Goal: Task Accomplishment & Management: Manage account settings

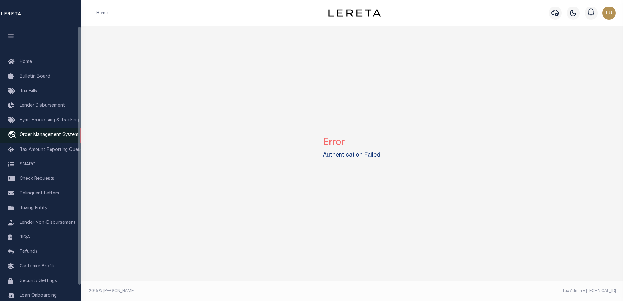
click at [34, 134] on span "Order Management System" at bounding box center [49, 135] width 59 height 5
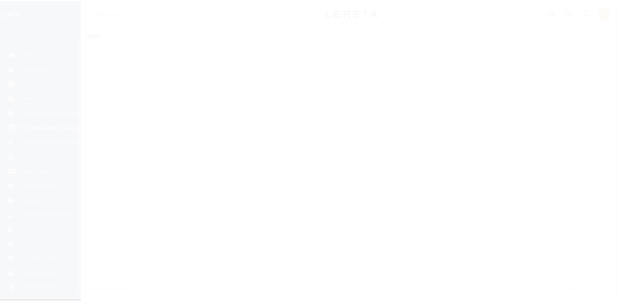
scroll to position [16, 0]
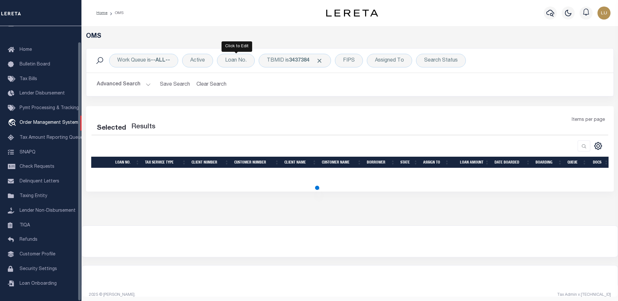
select select "200"
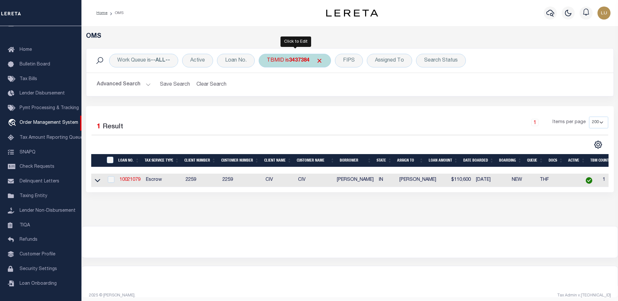
click at [290, 58] on b "3437384" at bounding box center [299, 60] width 21 height 5
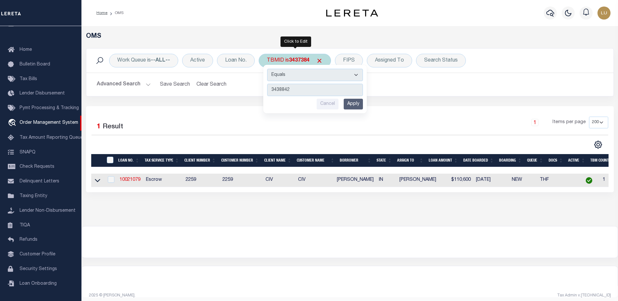
click at [359, 105] on input "Apply" at bounding box center [353, 104] width 19 height 11
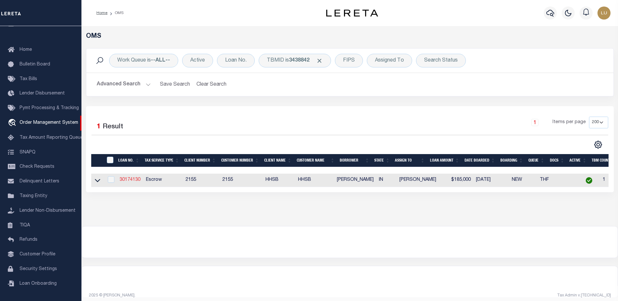
click at [128, 180] on link "30174130" at bounding box center [130, 180] width 21 height 5
type input "30174130"
type input "[PERSON_NAME]"
select select
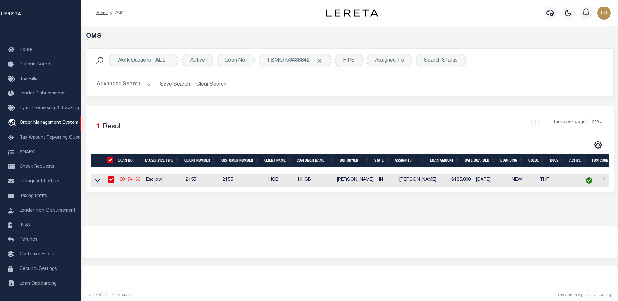
select select "10"
select select "Escrow"
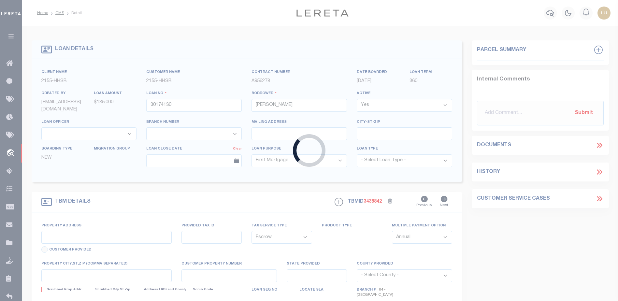
type input "4772 E CO RD 700 S"
type input "67-13-20-100-009.000-010"
select select
type input "CLOVERDALE IN 46120"
type input "IN"
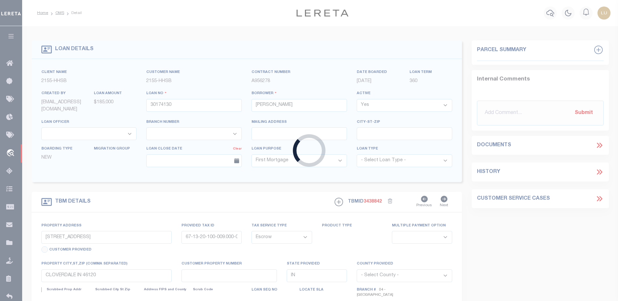
select select
select select "3668"
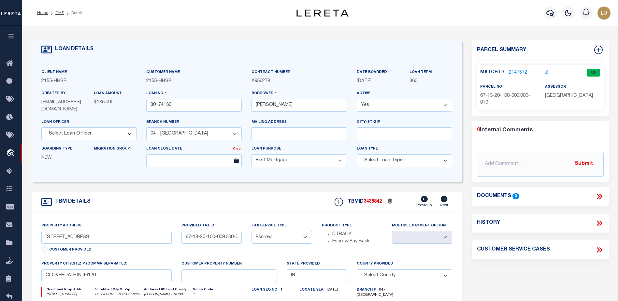
click at [518, 71] on link "2147672" at bounding box center [518, 72] width 18 height 7
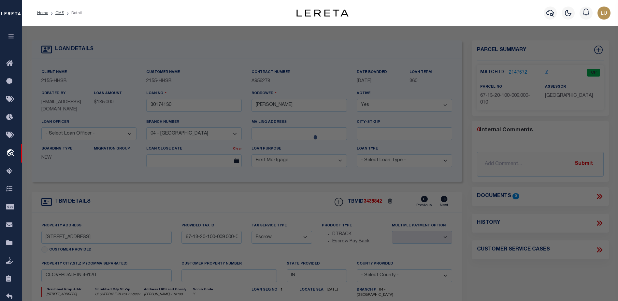
checkbox input "false"
select select "CP"
type input "Branam Richard & Cortney"
select select "AGW"
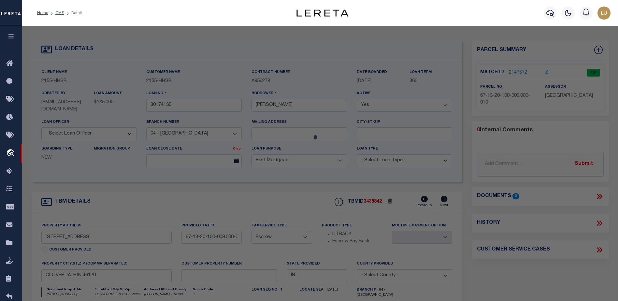
select select
type input "4772 E Co Rd 700 S"
type input "Cloverdale,IN 46120"
type textarea "Ne Ne S20 T13 R3 1a"
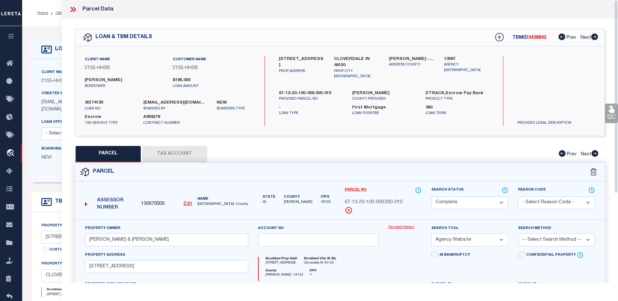
click at [406, 225] on link "Payment History" at bounding box center [405, 228] width 34 height 6
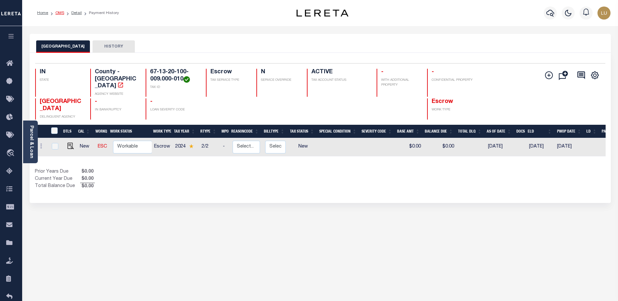
click at [57, 12] on link "OMS" at bounding box center [59, 13] width 9 height 4
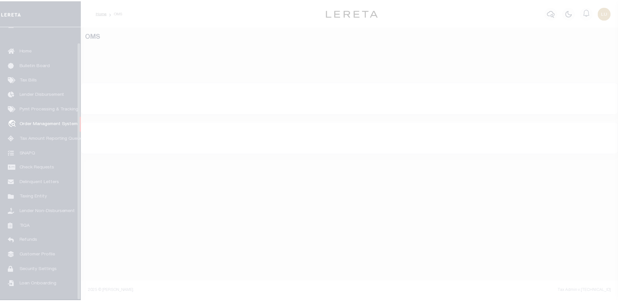
scroll to position [16, 0]
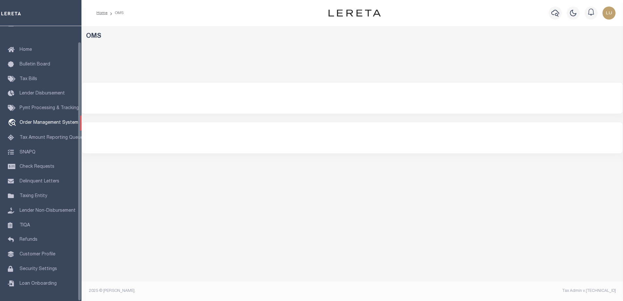
select select "200"
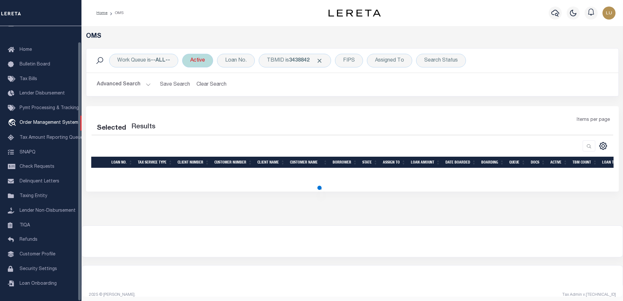
select select "200"
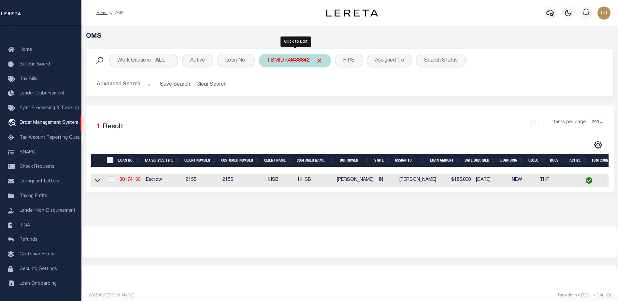
click at [303, 60] on b "3438842" at bounding box center [299, 60] width 21 height 5
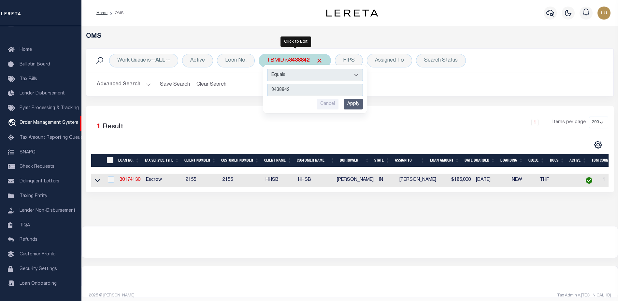
type input "3316102"
click at [351, 104] on input "Apply" at bounding box center [353, 104] width 19 height 11
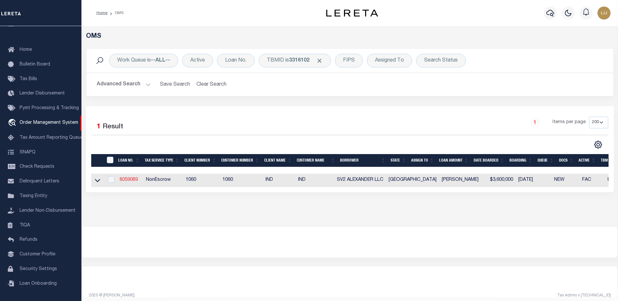
click at [129, 180] on link "8059089" at bounding box center [129, 180] width 18 height 5
type input "8059089"
type input "SV2 ALEXANDER LLC"
select select "False"
select select
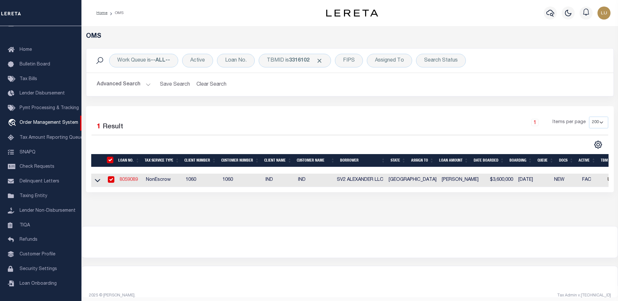
select select
type input "1001 CYPRESS CREEK RD STE 203"
type input "CEDAR PARK TX 786130000"
select select "NonEscrow"
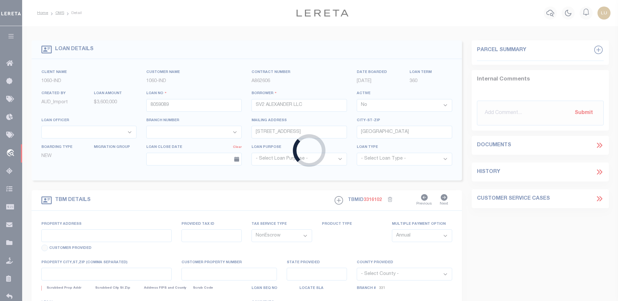
type input "HIGHWAY 183"
select select
type input "Legal DescriptionPARCEL R022452 R023092 TX 78642"
type input "145050"
type input "TX"
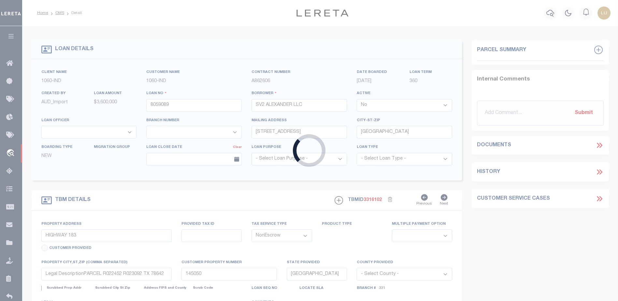
select select
type textarea "Acreage/Survey"
select select "8317"
select select "2772"
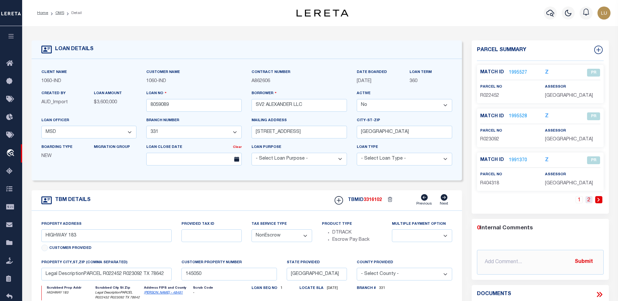
click at [590, 199] on link "2" at bounding box center [589, 199] width 7 height 7
click at [589, 199] on link "1" at bounding box center [589, 199] width 7 height 7
click at [598, 200] on icon at bounding box center [599, 200] width 3 height 4
click at [590, 200] on link "1" at bounding box center [589, 199] width 7 height 7
click at [59, 12] on link "OMS" at bounding box center [59, 13] width 9 height 4
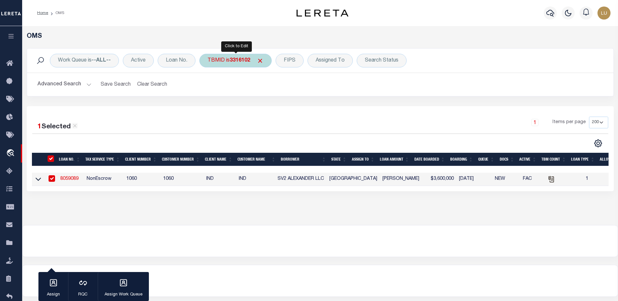
click at [246, 60] on b "3316102" at bounding box center [240, 60] width 21 height 5
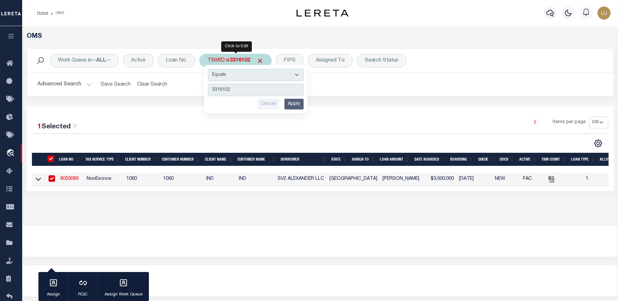
type input "3307996"
click at [298, 104] on input "Apply" at bounding box center [294, 104] width 19 height 11
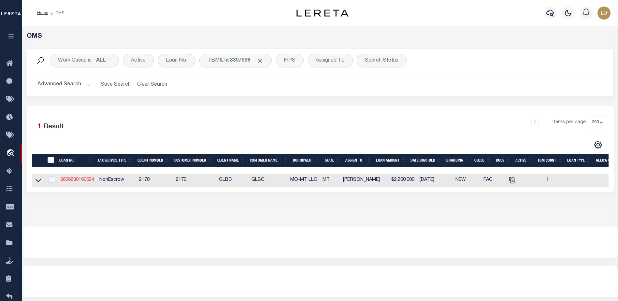
click at [83, 182] on link "3606230160624" at bounding box center [77, 180] width 34 height 5
type input "3606230160624"
type input "MO-MT LLC"
select select
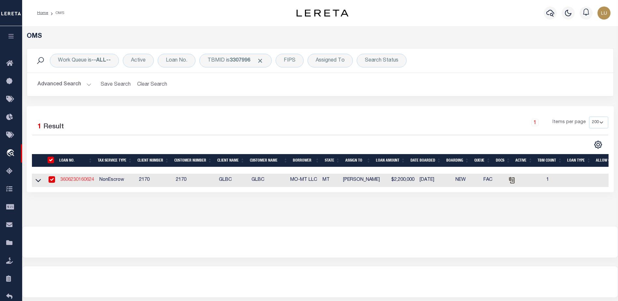
type input "19 INTREPID DR"
type input "BOZEMAN MT 59718-3018"
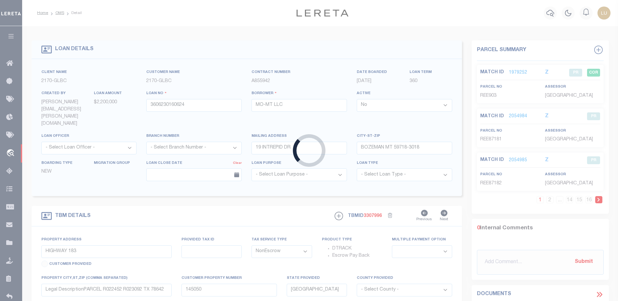
select select "4574"
type input "MANHATTAN MEADOWS SUBD PHASES 1 & 2"
type input "0000REE903"
select select
type input "MANHATTAN MT 59741"
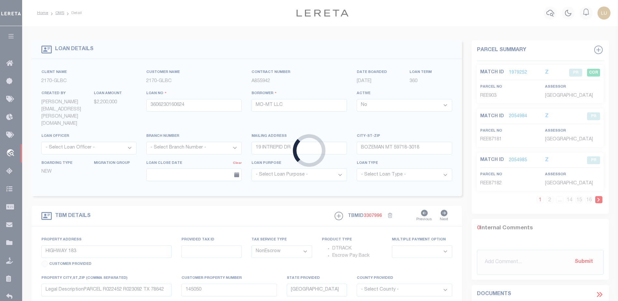
type input "MT"
select select
type textarea "S03, T01 N, R03 E, C.O.S. 1495K, PARCEL 2, ACRES 89.59"
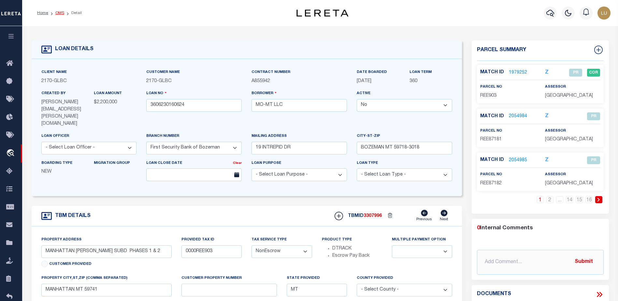
click at [61, 12] on link "OMS" at bounding box center [59, 13] width 9 height 4
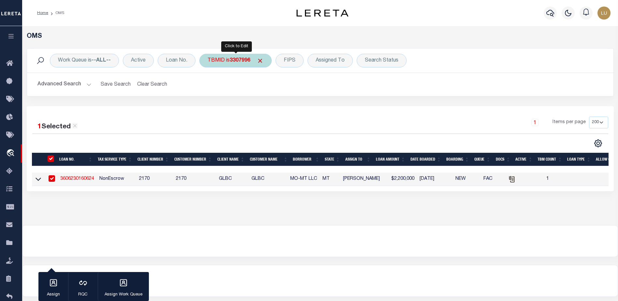
click at [224, 62] on div "TBMID is 3307996" at bounding box center [235, 61] width 72 height 14
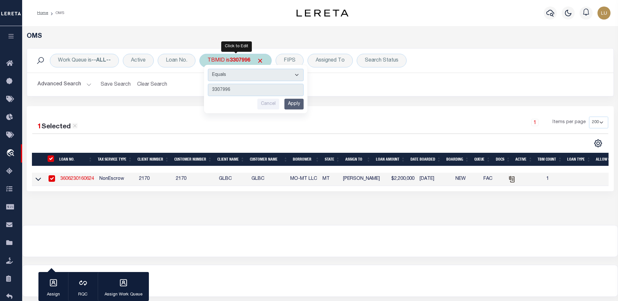
type input "3406384"
click at [294, 104] on input "Apply" at bounding box center [294, 104] width 19 height 11
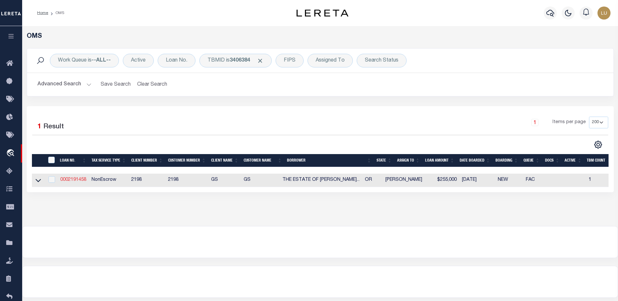
click at [85, 180] on link "0002191458" at bounding box center [73, 180] width 26 height 5
type input "0002191458"
type input "THE ESTATE OF DOROTHY J TARAVELLA"
select select
type input "52497 ANTLER LN"
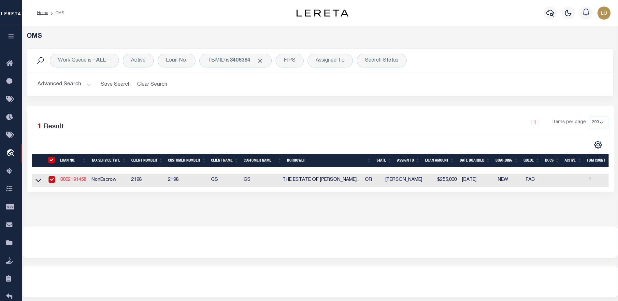
type input "LA PINE OR 97739"
type input "OR"
select select
select select "3"
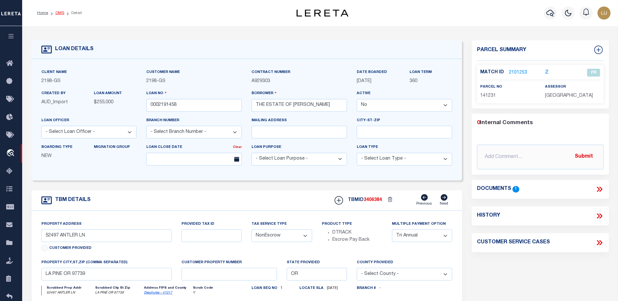
click at [62, 13] on link "OMS" at bounding box center [59, 13] width 9 height 4
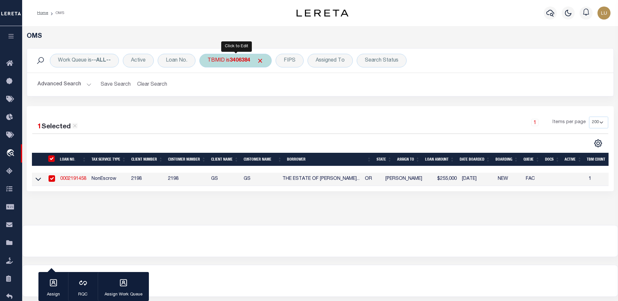
click at [231, 62] on b "3406384" at bounding box center [240, 60] width 21 height 5
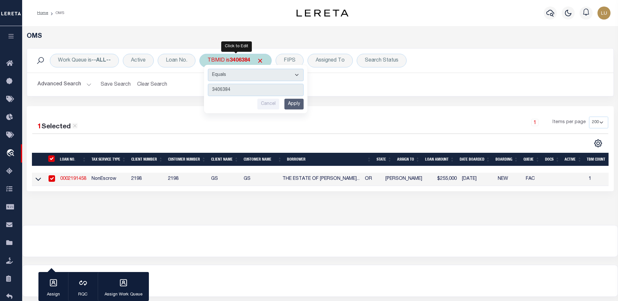
type input "3325630"
click at [300, 105] on input "Apply" at bounding box center [294, 104] width 19 height 11
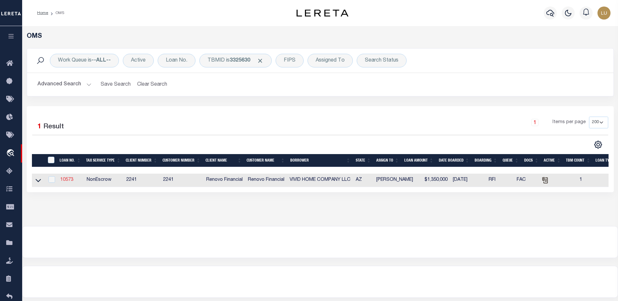
click at [70, 181] on link "10573" at bounding box center [66, 180] width 13 height 5
type input "10573"
type input "VIVID HOME COMPANY LLC"
select select
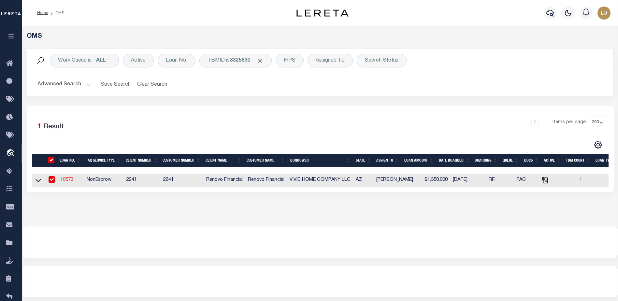
type input "6820 N Columbus Blvd"
type input "Tucson AZ 85718"
select select "10"
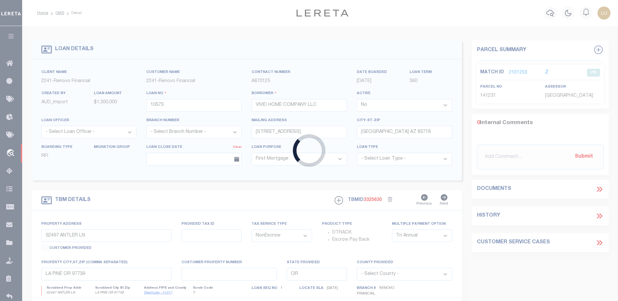
select select "14701"
select select "25066"
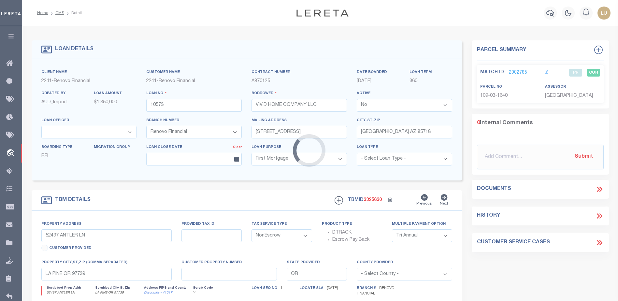
type input "4831 East Winged Foot Place"
select select
type input "Tucson, AZ 85718"
type input "a0k8Y00000jchJt"
type input "AZ"
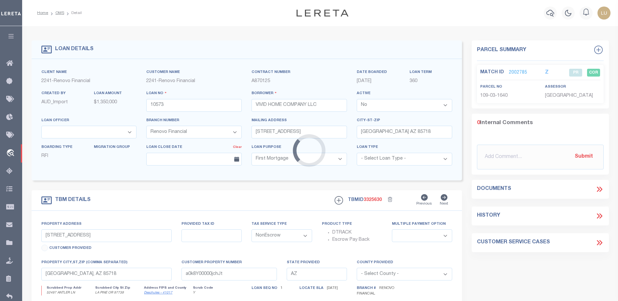
select select
type textarea "LEGAL REQUIRED"
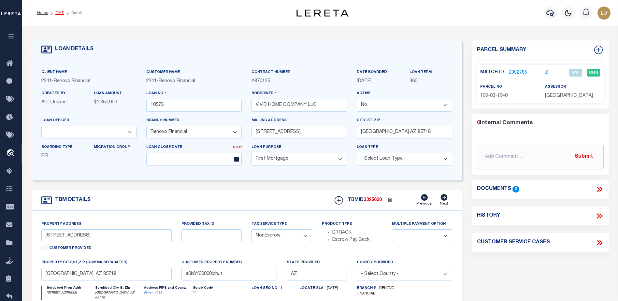
click at [59, 12] on link "OMS" at bounding box center [59, 13] width 9 height 4
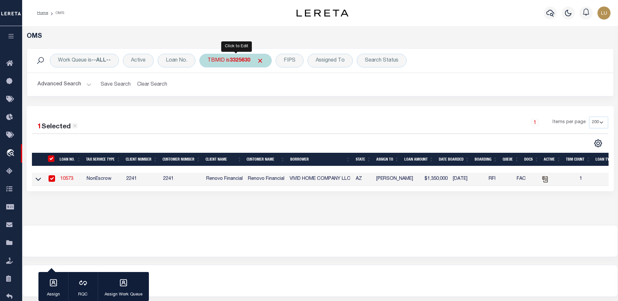
click at [241, 60] on b "3325630" at bounding box center [240, 60] width 21 height 5
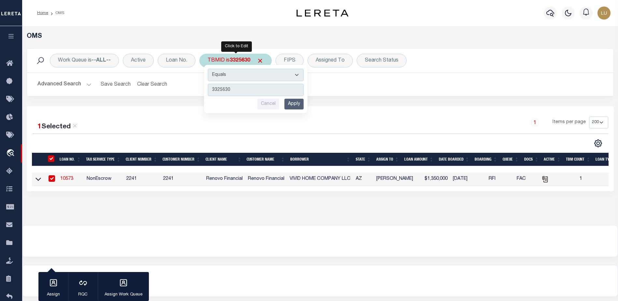
type input "3147784"
click at [297, 104] on input "Apply" at bounding box center [294, 104] width 19 height 11
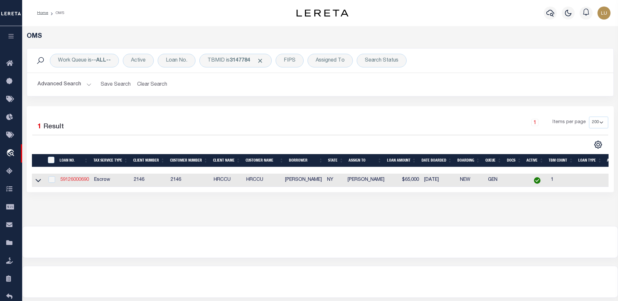
click at [70, 181] on link "59126000690" at bounding box center [74, 180] width 29 height 5
type input "59126000690"
type input "Rayeanne Morin"
select select "True"
select select
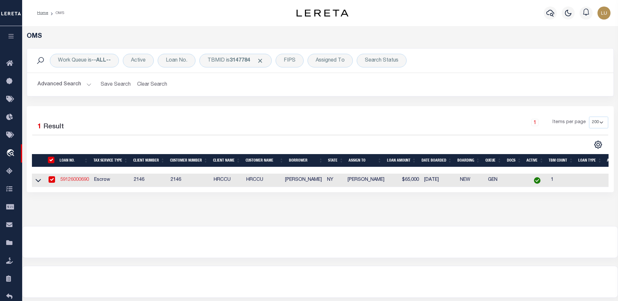
select select
select select "Escrow"
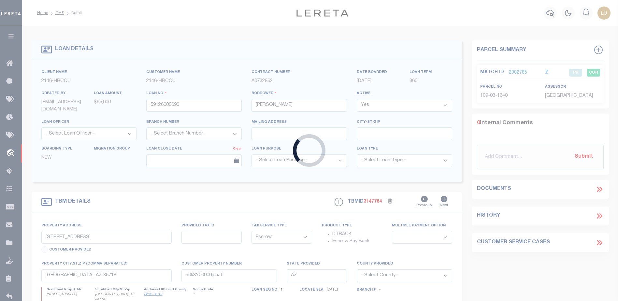
type input "28 Leo Street"
type input "308.8-2-38"
type input "Queensbury NY 12804"
type input "NY"
select select
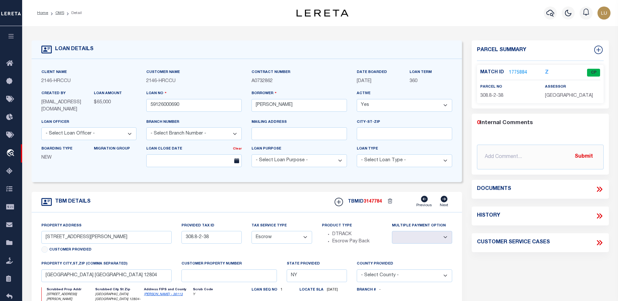
click at [520, 71] on link "1775884" at bounding box center [518, 72] width 18 height 7
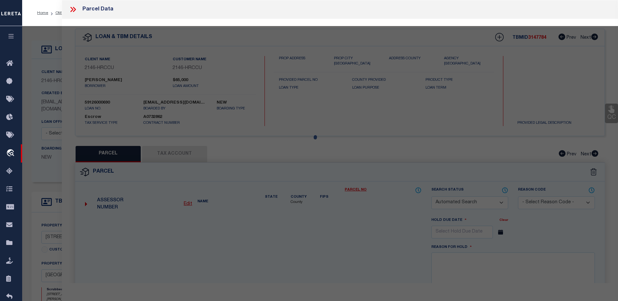
checkbox input "false"
select select "CP"
type input "MORIN, KEVIN J. & RAYEANNE"
select select
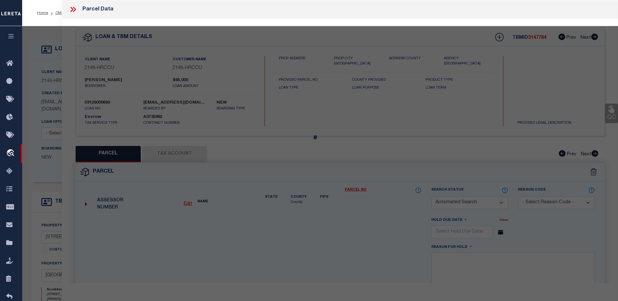
type input "28 LEO STREET"
checkbox input "false"
type input "QUEENSBURY NY 12804"
type textarea "RES. 0.34 ACRES"
type textarea "OPs request thru Production issue 45358 to deactivate tax account. Incorrcetly …"
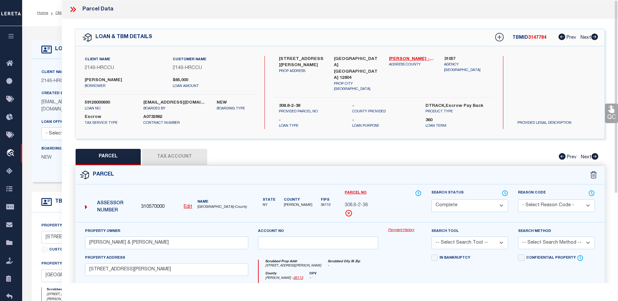
click at [393, 228] on link "Payment History" at bounding box center [405, 231] width 34 height 6
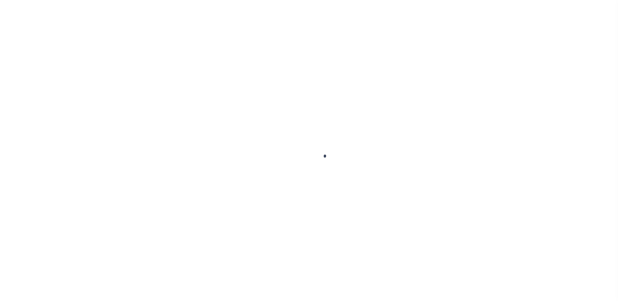
select select "Escrow"
select select
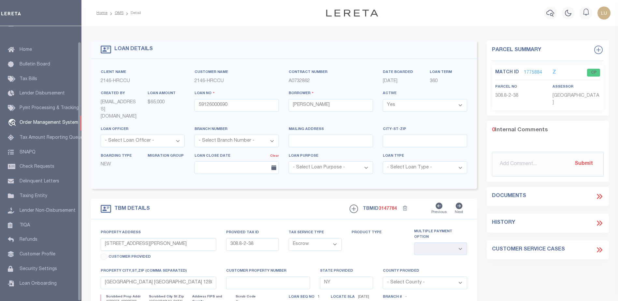
click at [59, 15] on div at bounding box center [309, 150] width 618 height 301
select select "200"
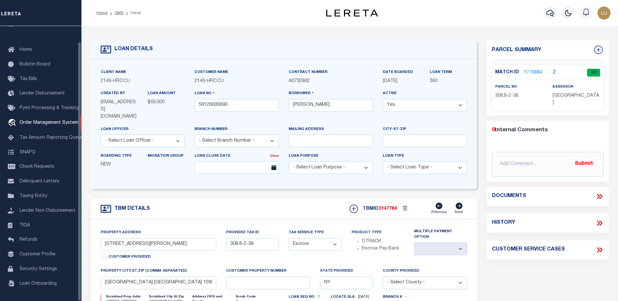
select select "200"
click at [118, 13] on link "OMS" at bounding box center [119, 13] width 9 height 4
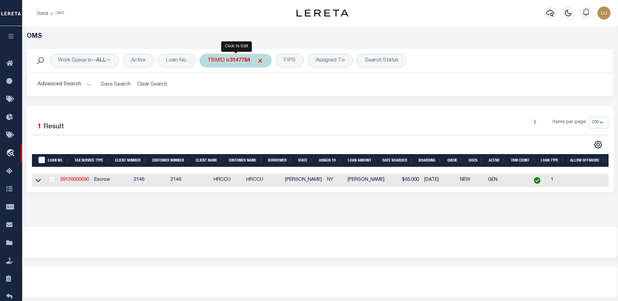
click at [219, 59] on div "TBMID is 3147784" at bounding box center [235, 61] width 72 height 14
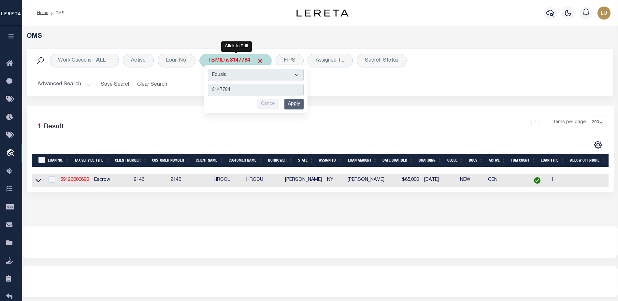
type input "3440006"
click at [294, 105] on input "Apply" at bounding box center [294, 104] width 19 height 11
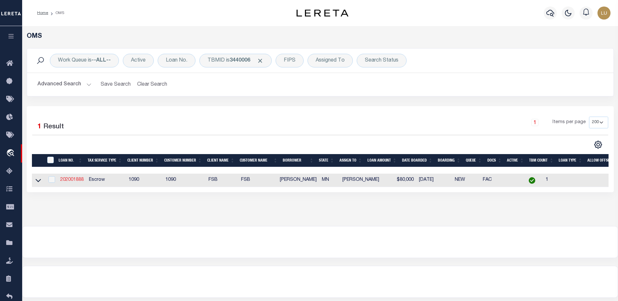
click at [74, 181] on link "202001888" at bounding box center [71, 180] width 23 height 5
type input "202001888"
type input "Kelly L Reagan"
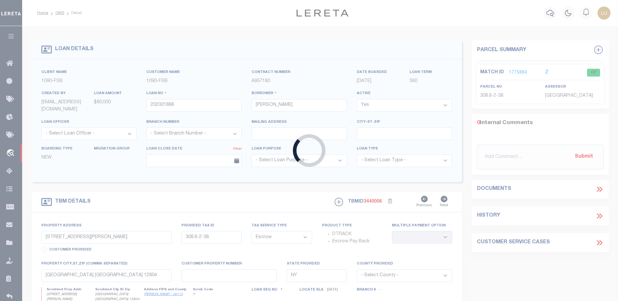
type input "66766 Northridge Rd"
type input "27.5076.000"
select select
type input "Finlayson MN 55735"
type input "MN"
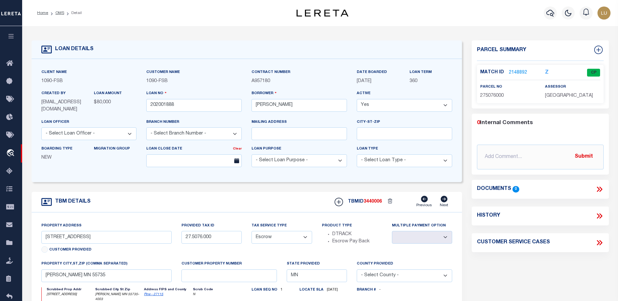
click at [518, 70] on link "2148892" at bounding box center [518, 72] width 18 height 7
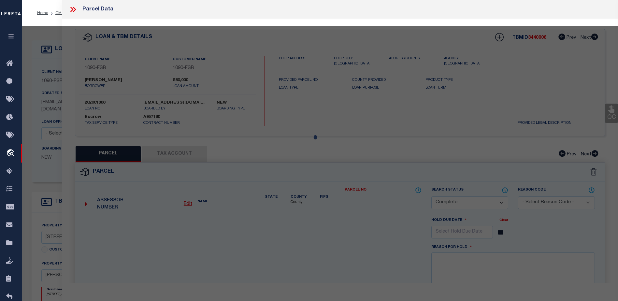
select select "AS"
checkbox input "false"
select select "CP"
type input "Kelly L Reagan"
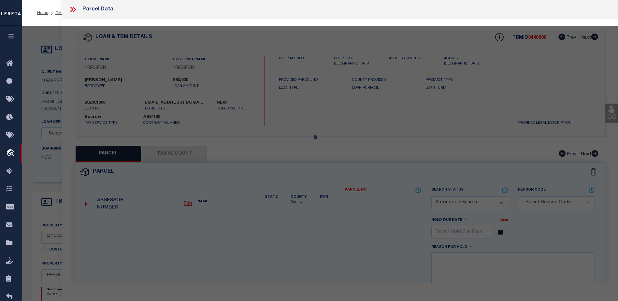
select select "AGW"
select select
type input "66766 NORTHRIDGE RD"
type input "FINLAYSON MN 55735"
type textarea "SECT-18 TWP-043 RANGE-021 NORTHRIDGE LOT-013 MICRO #466875,582723"
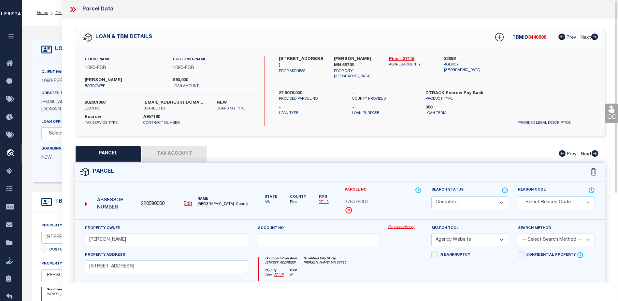
click at [402, 225] on link "Payment History" at bounding box center [405, 228] width 34 height 6
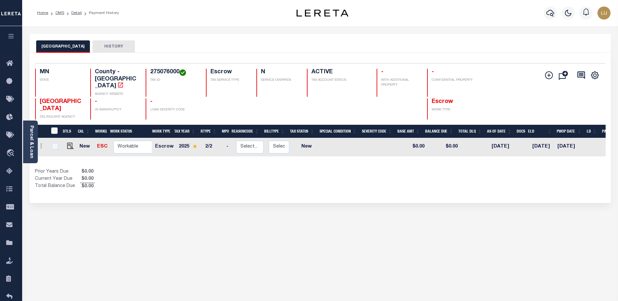
click at [11, 34] on icon "button" at bounding box center [10, 36] width 7 height 6
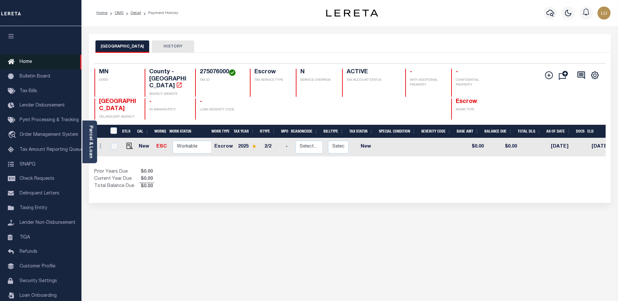
click at [18, 61] on icon at bounding box center [13, 62] width 10 height 8
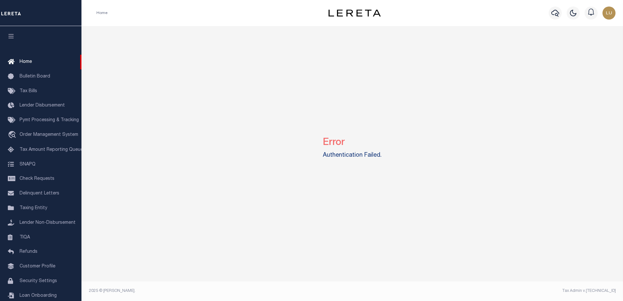
click at [439, 97] on div "Error Authentication Failed." at bounding box center [352, 146] width 537 height 241
click at [493, 205] on div "Error Authentication Failed." at bounding box center [352, 146] width 537 height 241
click at [397, 67] on div "Error Authentication Failed." at bounding box center [352, 146] width 537 height 241
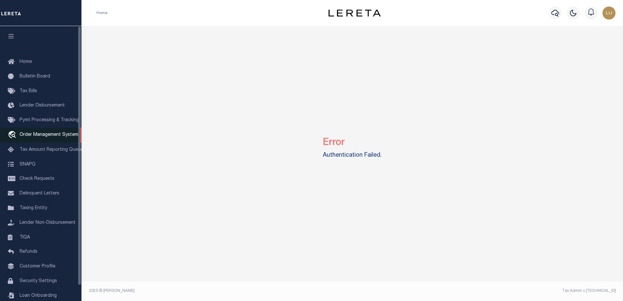
click at [45, 135] on span "Order Management System" at bounding box center [49, 135] width 59 height 5
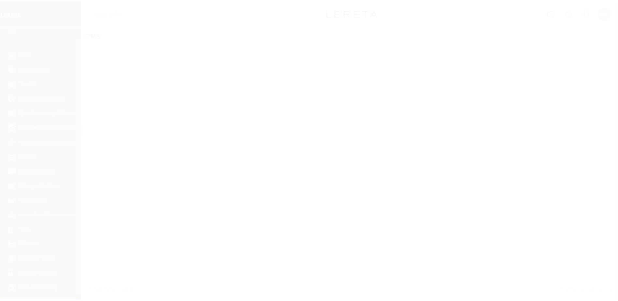
scroll to position [16, 0]
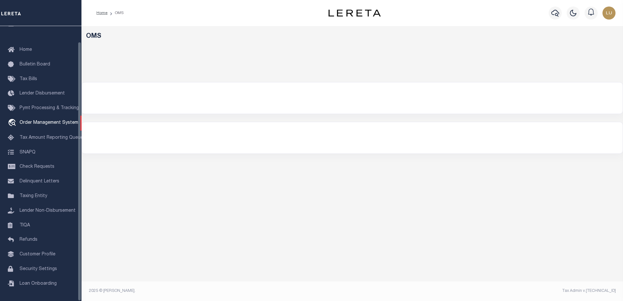
select select "200"
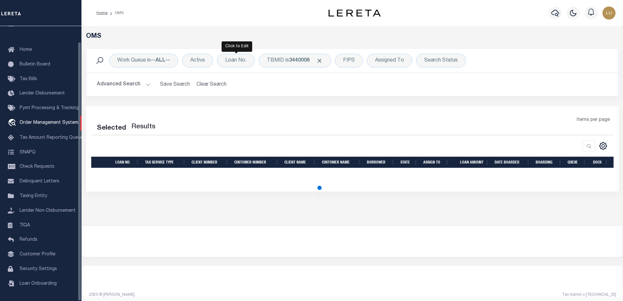
select select "200"
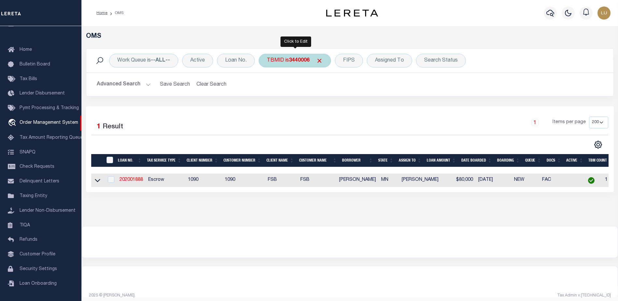
click at [292, 61] on b "3440006" at bounding box center [299, 60] width 21 height 5
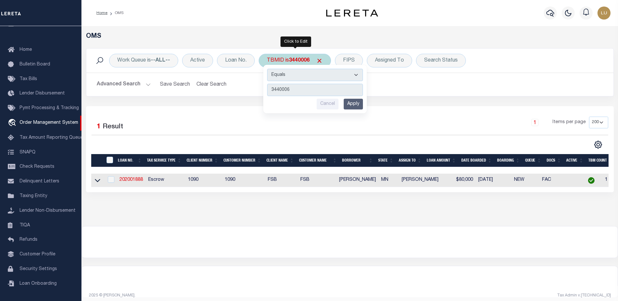
type input "3436312"
click at [357, 104] on input "Apply" at bounding box center [353, 104] width 19 height 11
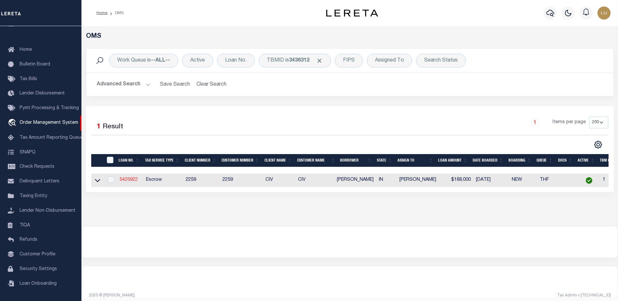
click at [121, 181] on link "5426922" at bounding box center [129, 180] width 18 height 5
type input "5426922"
type input "[PERSON_NAME]"
select select
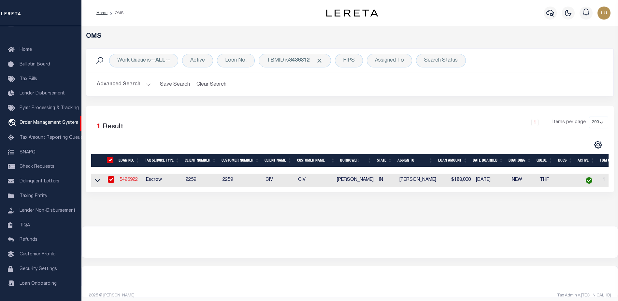
type input "605 River Rdg"
type input "Lawrenceburg IN 470252098"
select select "Escrow"
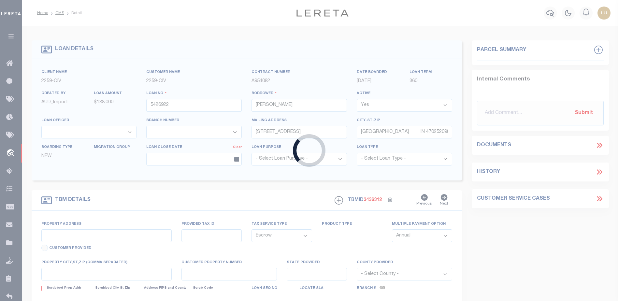
type input "605 RIVER RDG"
type input "150715204097000013"
select select
type input "LAWRENCEBURG IN 470252098"
type input "R"
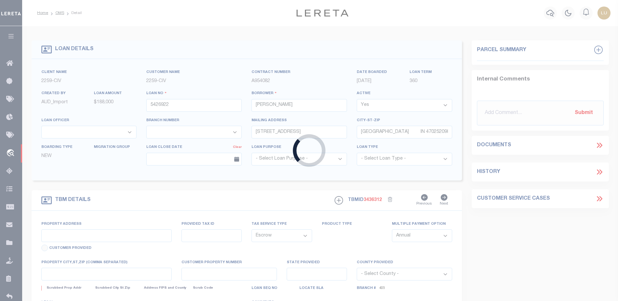
type input "IN"
select select
select select "20741"
select select "7643"
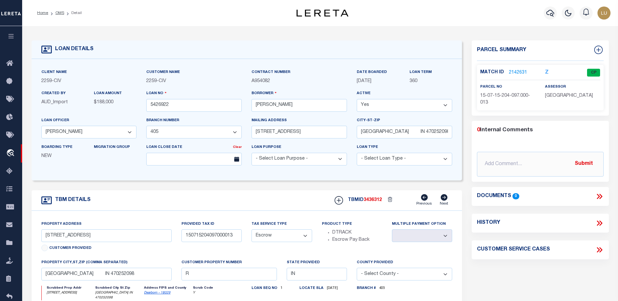
click at [515, 73] on link "2142631" at bounding box center [518, 72] width 18 height 7
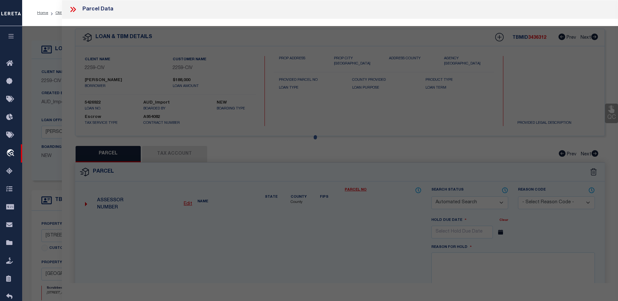
checkbox input "false"
select select "CP"
type input "Geiser, Jonas S"
select select "AGW"
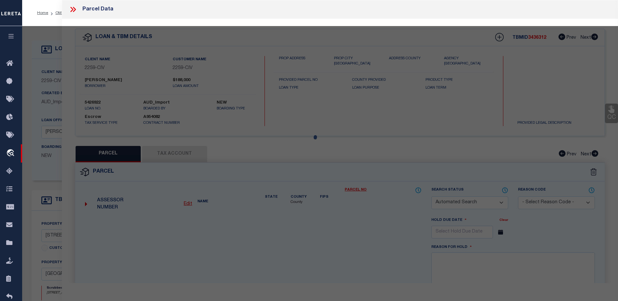
select select
type input "605 River Ridge"
type input "Lawrenceburg, IN, 47025"
type textarea "08-325 RIVIERA CONDO BLDG 22 UNIT 303 15-5-1 LOT 22 PLATTED 12-2-2021 PHASE 9"
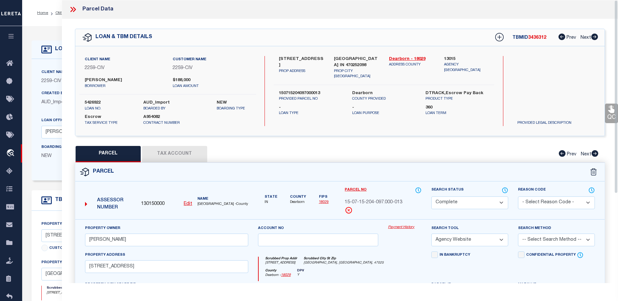
click at [399, 226] on link "Payment History" at bounding box center [405, 228] width 34 height 6
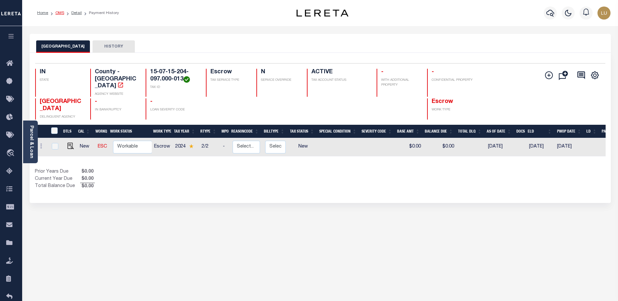
click at [58, 13] on link "OMS" at bounding box center [59, 13] width 9 height 4
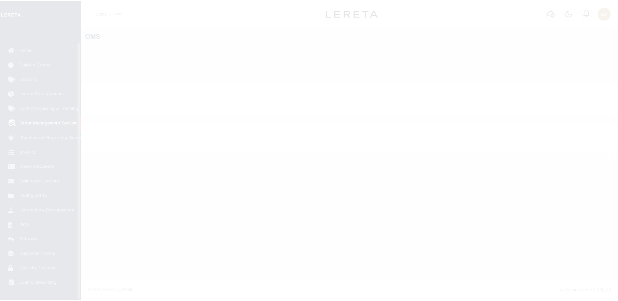
scroll to position [16, 0]
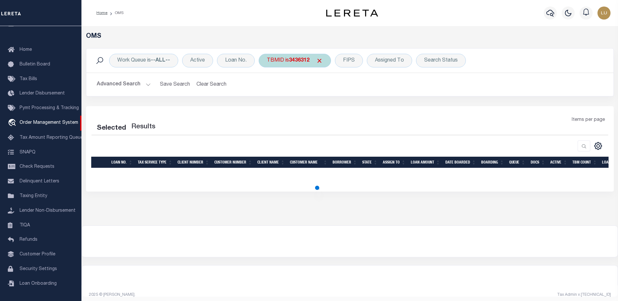
select select "200"
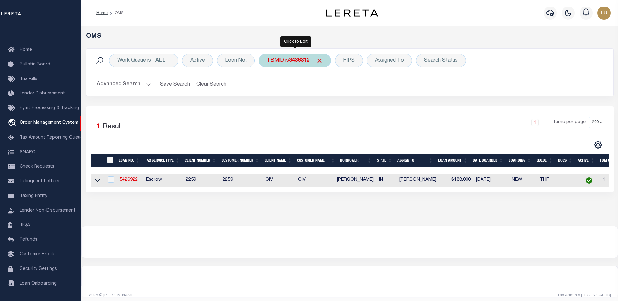
click at [292, 62] on b "3436312" at bounding box center [299, 60] width 21 height 5
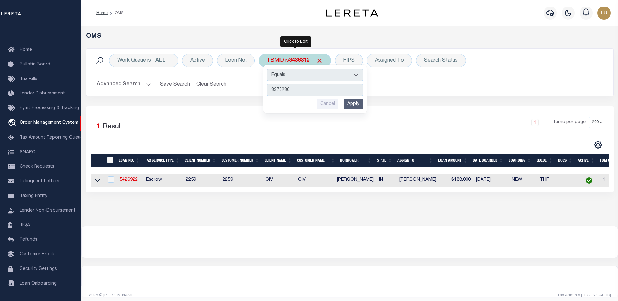
type input "3375236"
click at [348, 102] on input "Apply" at bounding box center [353, 104] width 19 height 11
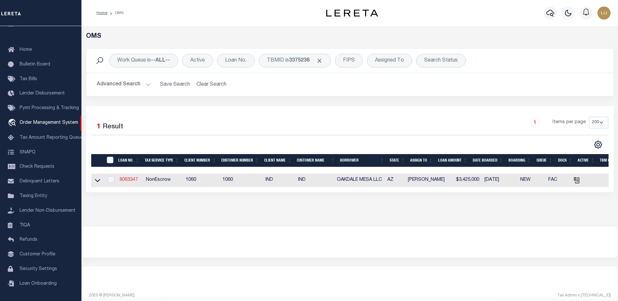
click at [126, 181] on link "8063347" at bounding box center [129, 180] width 18 height 5
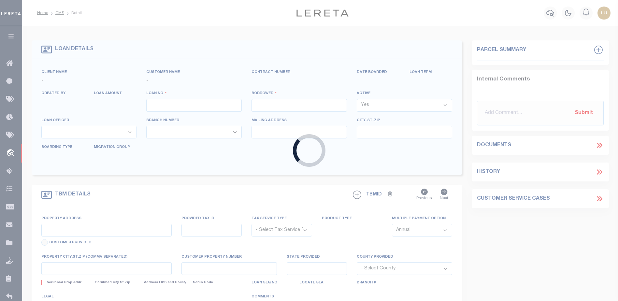
type input "8063347"
type input "OAKDALE MESA LLC"
select select "False"
select select
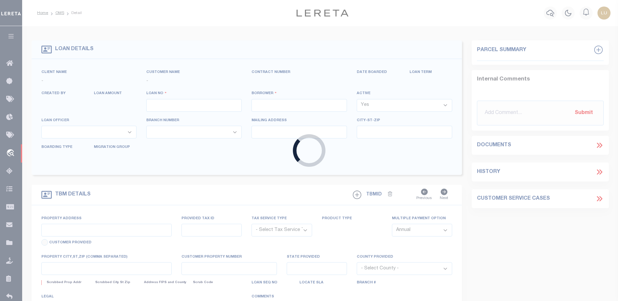
select select "NonEscrow"
type input "NW CORNER OF EAST BANNER GATEWAY DR. AND [PERSON_NAME] DR."
select select
type input "MESA AZ 85206"
type input "157158"
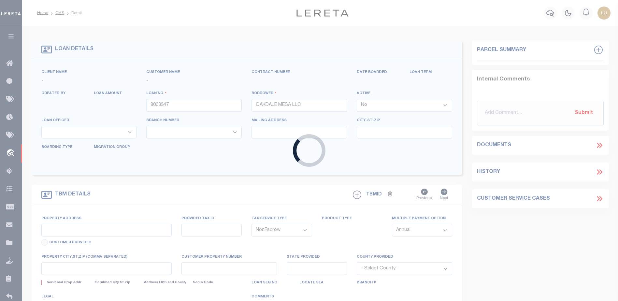
type input "AZ"
select select "7372"
select select "2778"
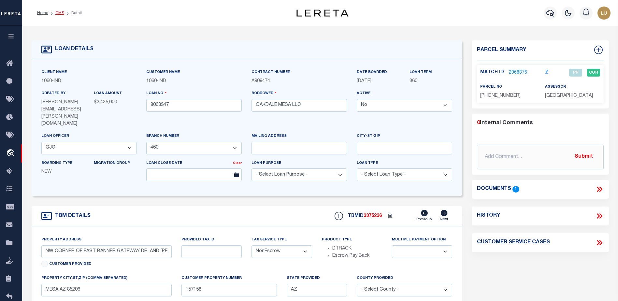
click at [58, 13] on link "OMS" at bounding box center [59, 13] width 9 height 4
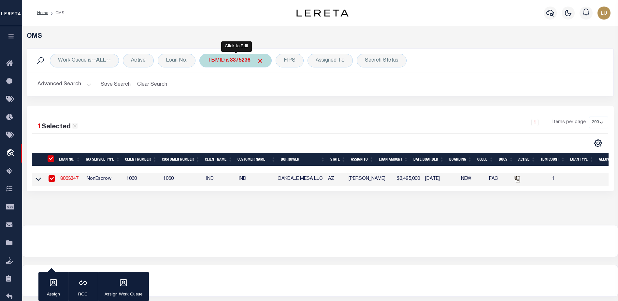
click at [237, 61] on b "3375236" at bounding box center [240, 60] width 21 height 5
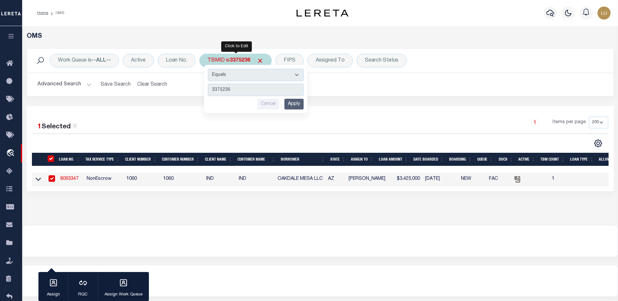
type input "3337810"
click at [293, 102] on input "Apply" at bounding box center [294, 104] width 19 height 11
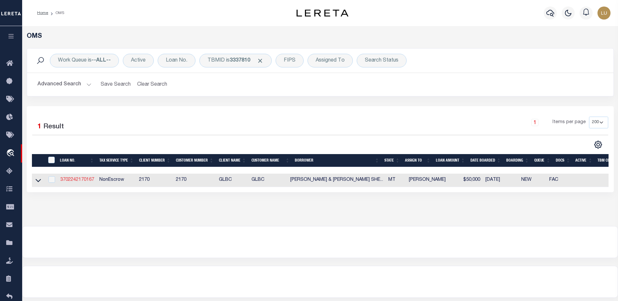
click at [78, 182] on link "3702242170167" at bounding box center [77, 180] width 34 height 5
type input "3702242170167"
type input "GREGORY LEE FINK JR & DAWN SHEEN"
select select
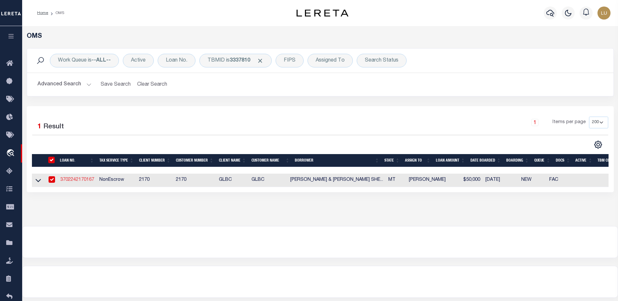
type input "4 WHITEHORSE NORTH RD"
type input "LAUREL MT 59044-9206"
select select "1300"
type input "4 WHITEHORSE N RD"
select select
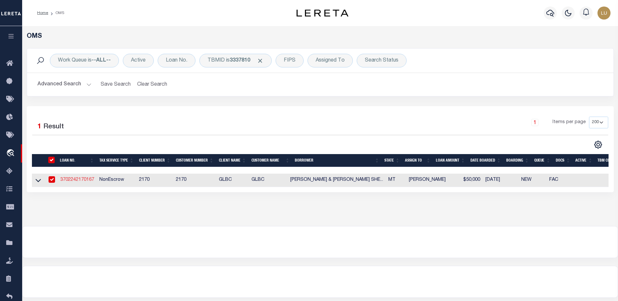
type input "LAUREL MT 590449206"
type input "MT"
select select
select select "4573"
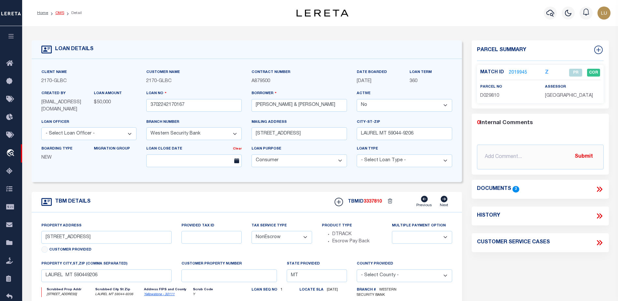
click at [59, 12] on link "OMS" at bounding box center [59, 13] width 9 height 4
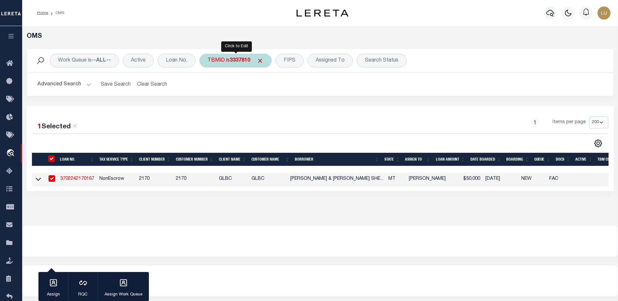
click at [223, 60] on div "TBMID is 3337810" at bounding box center [235, 61] width 72 height 14
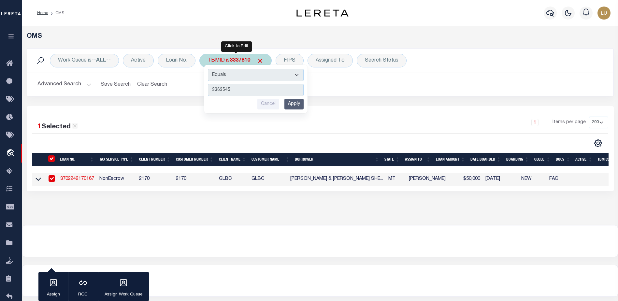
type input "3363545"
click at [290, 102] on input "Apply" at bounding box center [294, 104] width 19 height 11
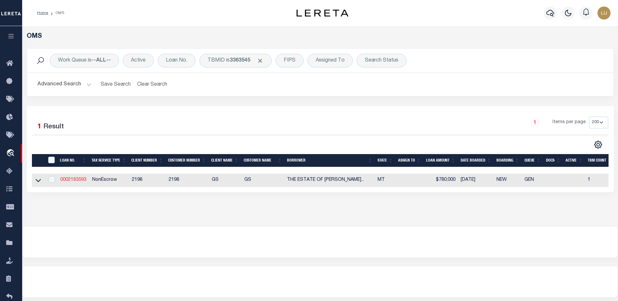
click at [68, 182] on link "0002183593" at bounding box center [73, 180] width 26 height 5
type input "0002183593"
type input "THE ESTATE OF RONALD E CALDBECK"
select select
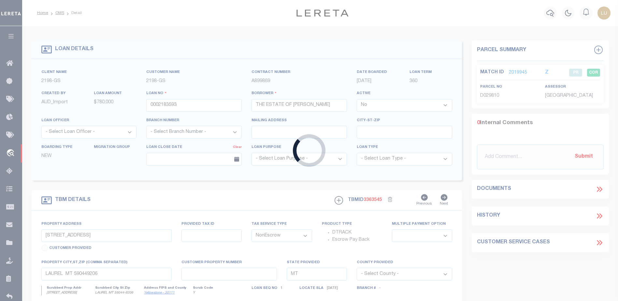
type input "30634 WALKING HORSE LANE"
select select
type input "BIG ARM MT 59910"
select select
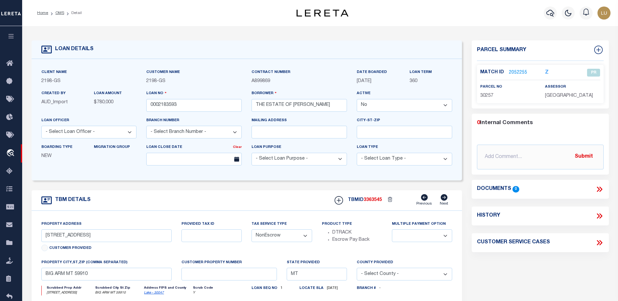
click at [10, 37] on icon "button" at bounding box center [10, 36] width 7 height 6
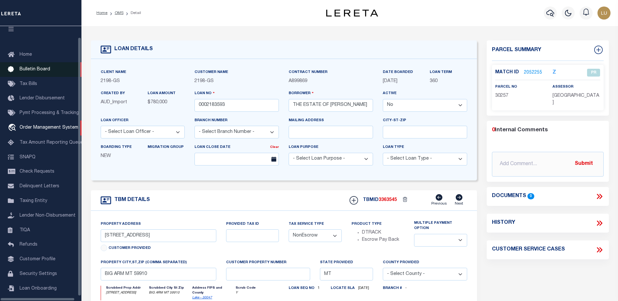
scroll to position [16, 0]
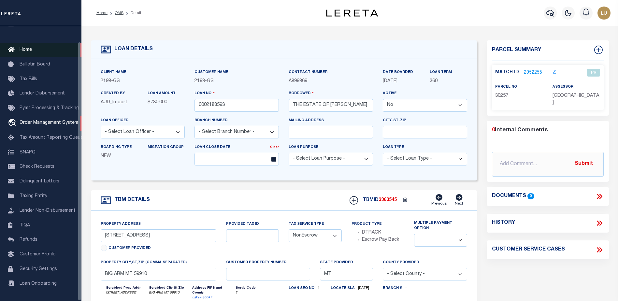
click at [34, 46] on link "Home" at bounding box center [40, 50] width 81 height 15
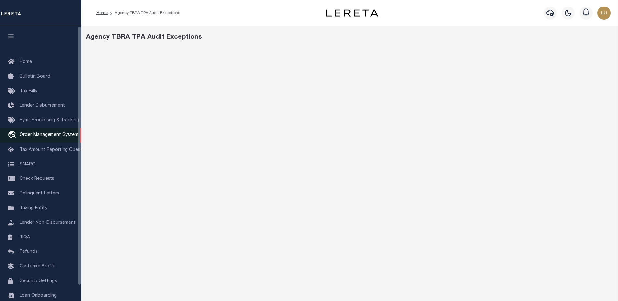
click at [42, 135] on span "Order Management System" at bounding box center [49, 135] width 59 height 5
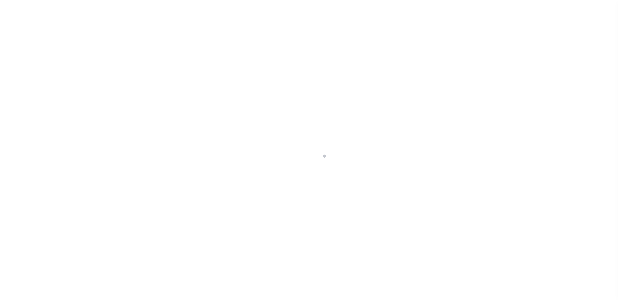
scroll to position [16, 0]
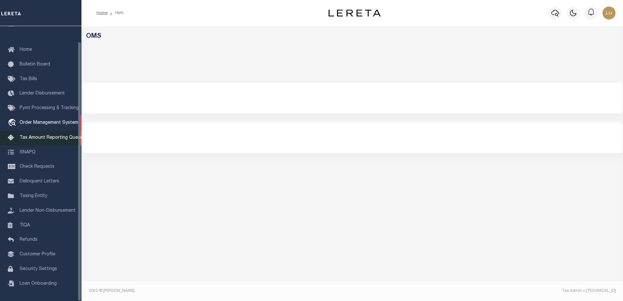
select select "200"
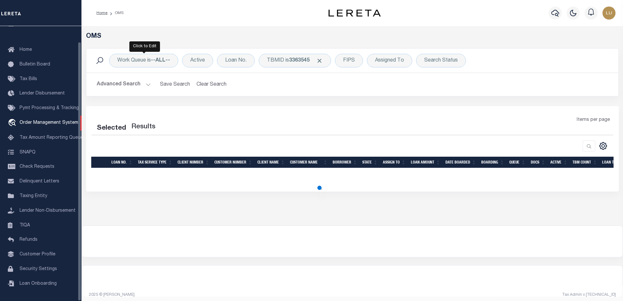
select select "200"
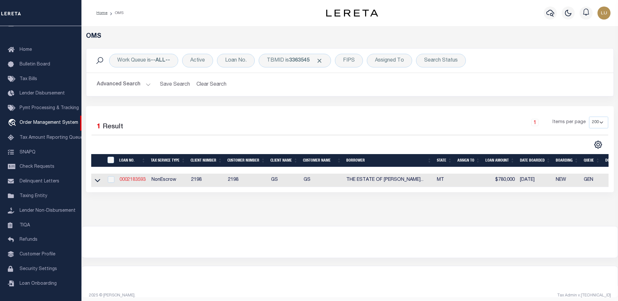
click at [125, 180] on link "0002183593" at bounding box center [133, 180] width 26 height 5
type input "0002183593"
type input "THE ESTATE OF RONALD E CALDBECK"
select select "False"
select select
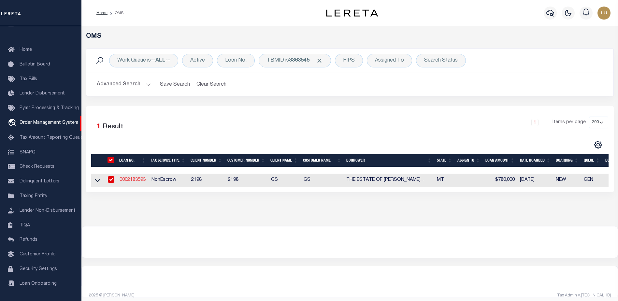
select select
select select "NonEscrow"
type input "30634 WALKING HORSE LANE"
select select
type input "BIG ARM MT 59910"
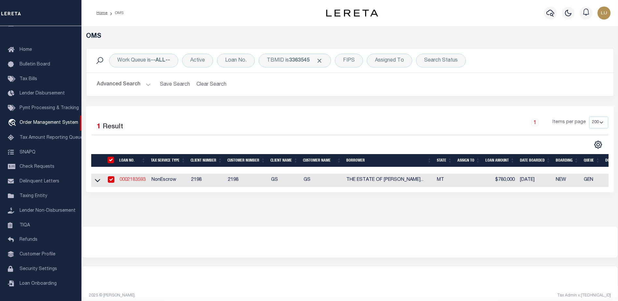
type input "MT"
select select
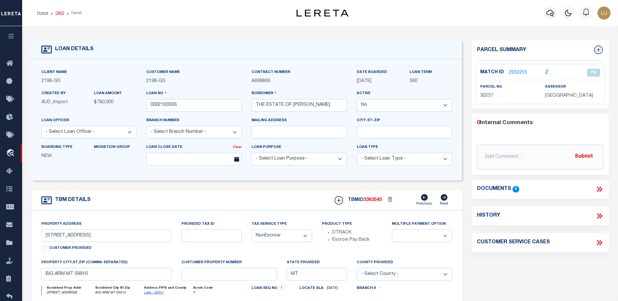
click at [56, 11] on link "OMS" at bounding box center [59, 13] width 9 height 4
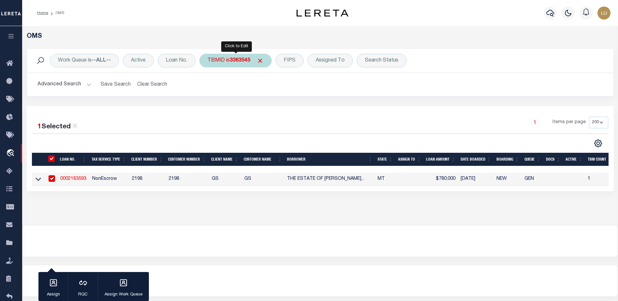
click at [241, 60] on b "3363545" at bounding box center [240, 60] width 21 height 5
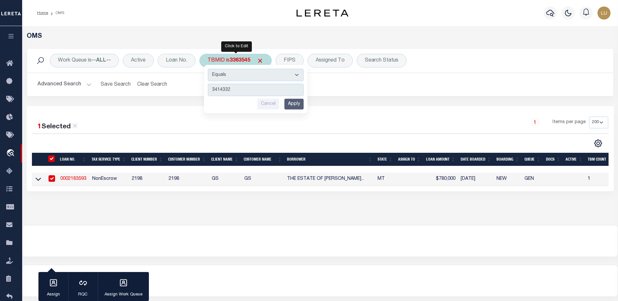
type input "3414332"
click at [291, 105] on input "Apply" at bounding box center [294, 104] width 19 height 11
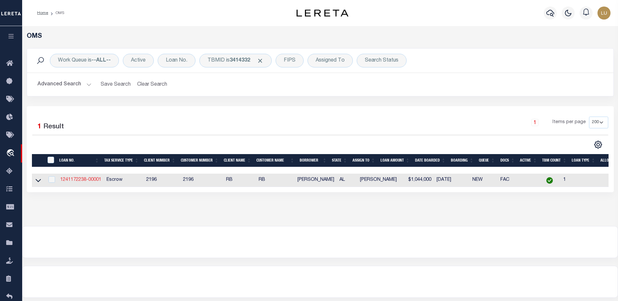
click at [69, 181] on link "1241172238-00001" at bounding box center [80, 180] width 41 height 5
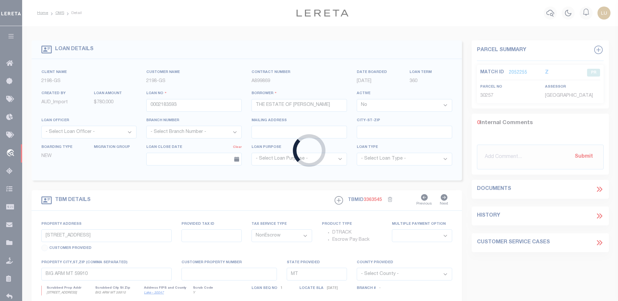
type input "1241172238-00001"
type input "HEBEL, JON"
select select "True"
select select
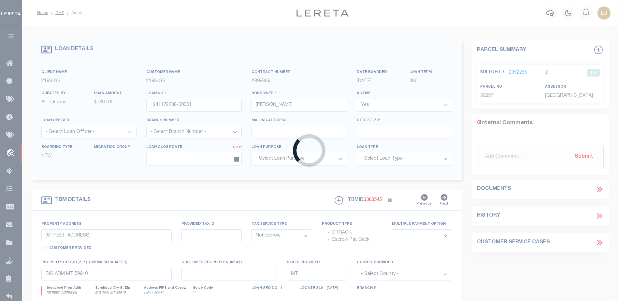
select select "10"
select select "Escrow"
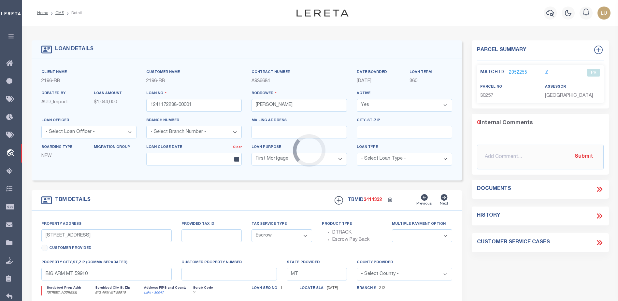
select select "13023"
select select "5115"
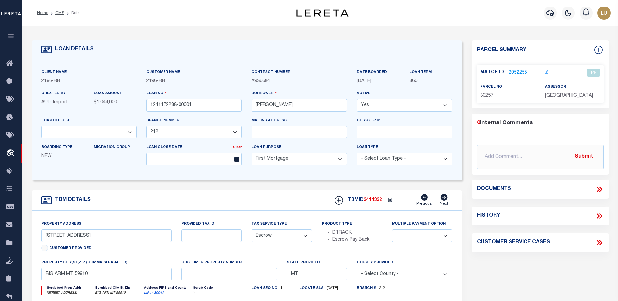
type input "435 E 2ND AVE UNIT C"
select select
type input "GULF SHORES AL 36542"
type input "AL"
select select
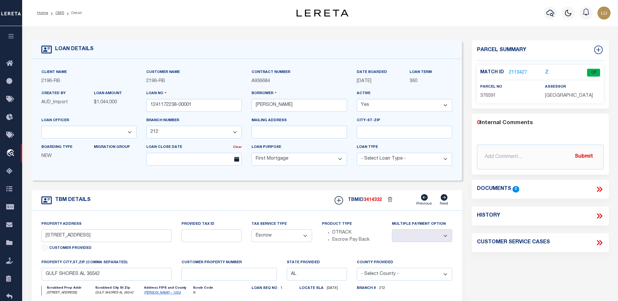
click at [522, 72] on link "2113427" at bounding box center [518, 72] width 18 height 7
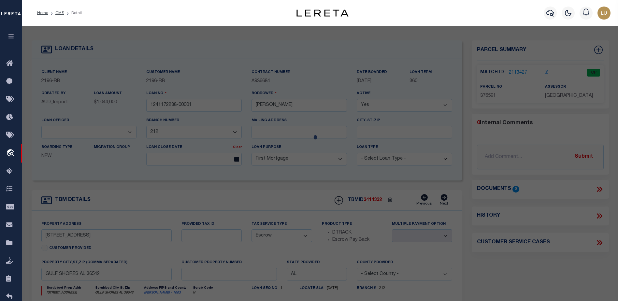
checkbox input "false"
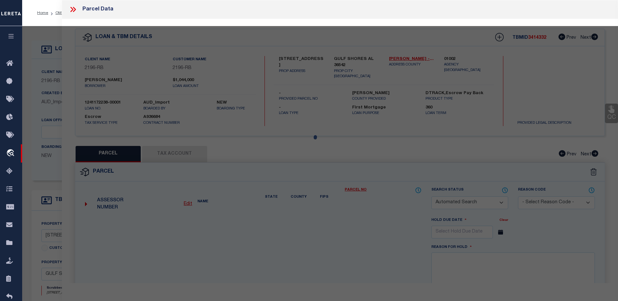
select select "CP"
type input "JJ SMITH ENTERPRISES INC"
select select "AGW"
select select
type input "435 2ND AVE E (C)"
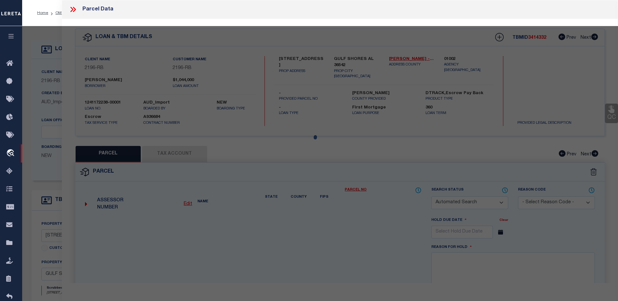
type input "GULF SHORES AL 36542"
type textarea "LOT C EASTSIDE COTTAGES SUBDIVISION SLIDE 2631-A"
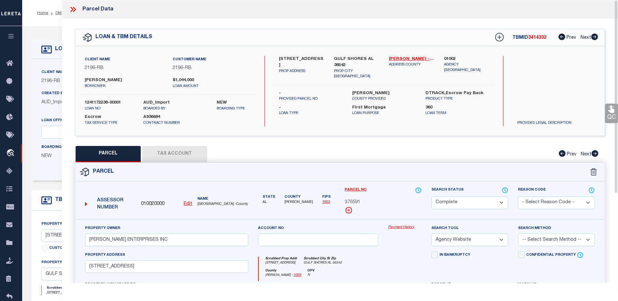
click at [400, 230] on div "Payment History" at bounding box center [404, 238] width 43 height 27
click at [398, 228] on link "Payment History" at bounding box center [405, 228] width 34 height 6
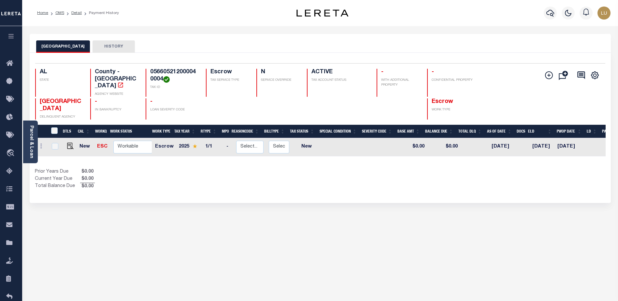
click at [12, 38] on icon "button" at bounding box center [10, 36] width 7 height 6
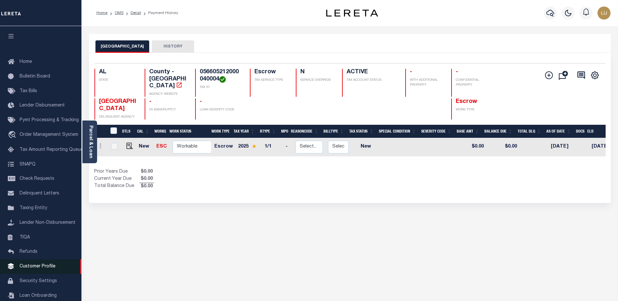
click at [31, 269] on span "Customer Profile" at bounding box center [38, 266] width 36 height 5
click at [121, 12] on link "OMS" at bounding box center [119, 13] width 9 height 4
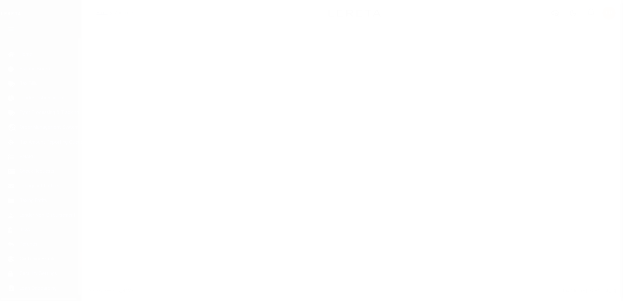
scroll to position [16, 0]
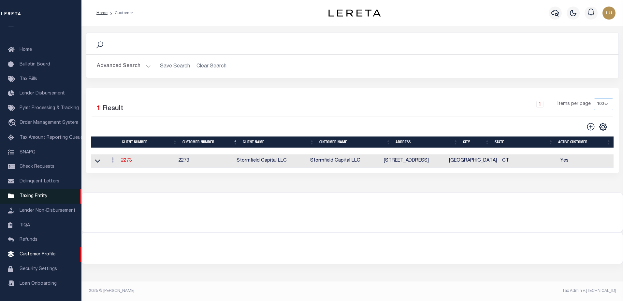
click at [35, 196] on span "Taxing Entity" at bounding box center [34, 196] width 28 height 5
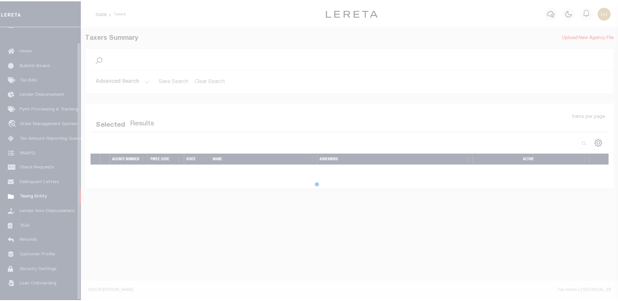
scroll to position [16, 0]
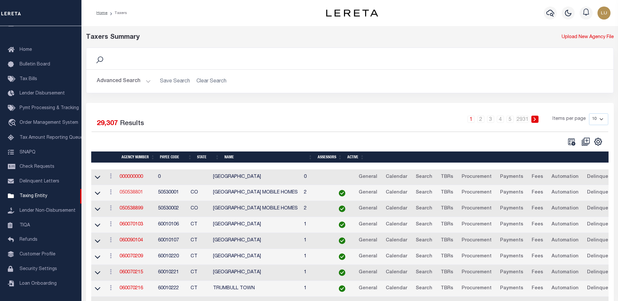
click at [129, 191] on link "050538801" at bounding box center [131, 192] width 23 height 5
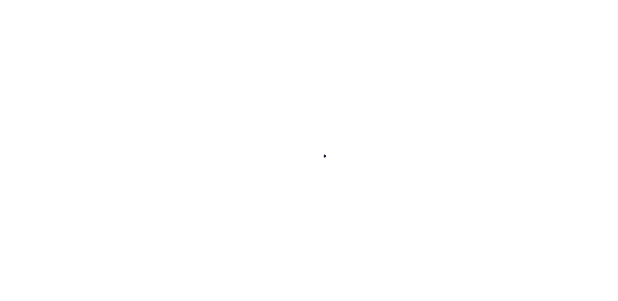
select select
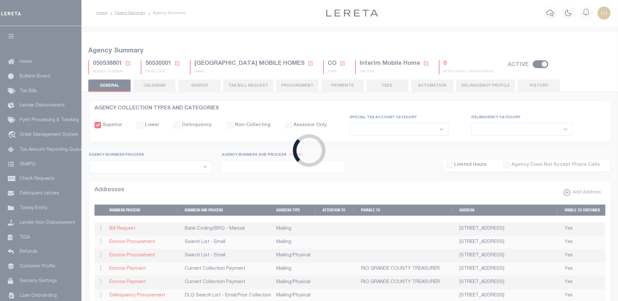
checkbox input "false"
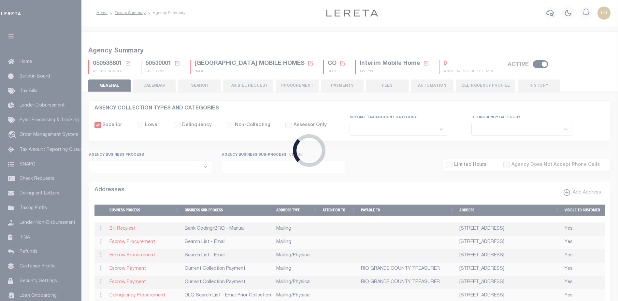
type input "810500000"
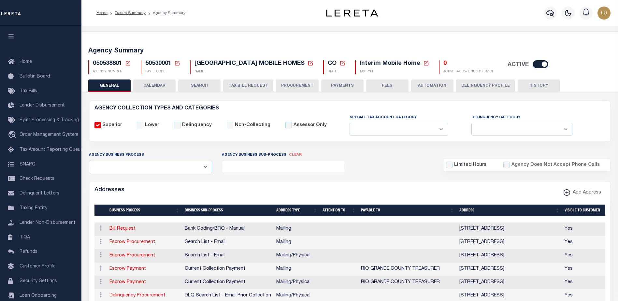
click at [178, 61] on icon at bounding box center [177, 63] width 6 height 6
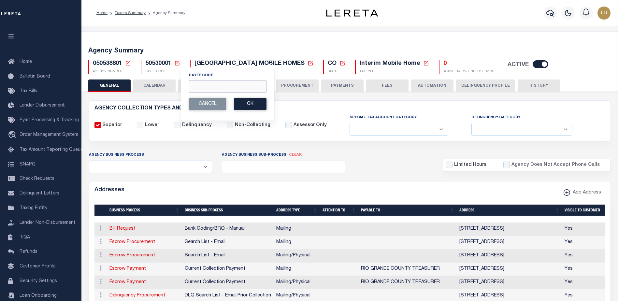
click at [221, 85] on input "Payee Code" at bounding box center [228, 86] width 78 height 13
paste input "100300000"
type input "100300000"
click at [249, 104] on button "Ok" at bounding box center [250, 104] width 33 height 12
click at [242, 104] on button "Ok" at bounding box center [250, 104] width 33 height 12
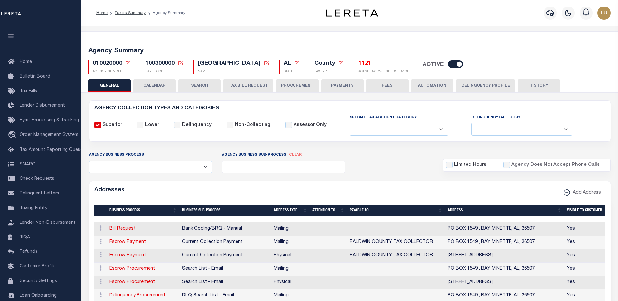
select select
click at [162, 89] on button "CALENDAR" at bounding box center [154, 86] width 42 height 12
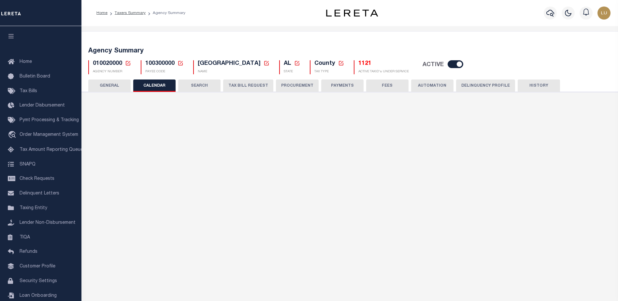
checkbox input "false"
type input "1"
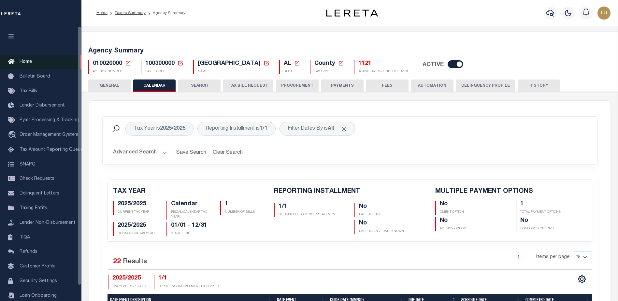
click at [25, 61] on span "Home" at bounding box center [26, 62] width 12 height 5
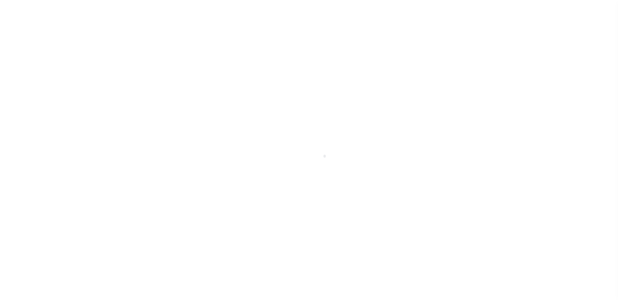
scroll to position [16, 0]
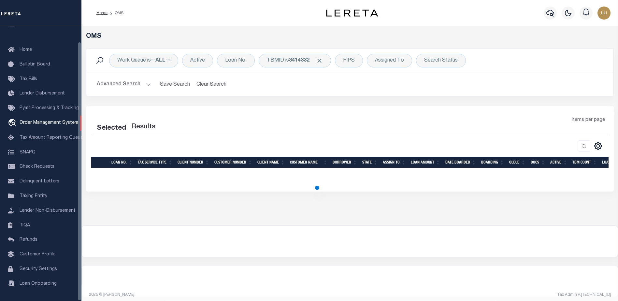
select select "200"
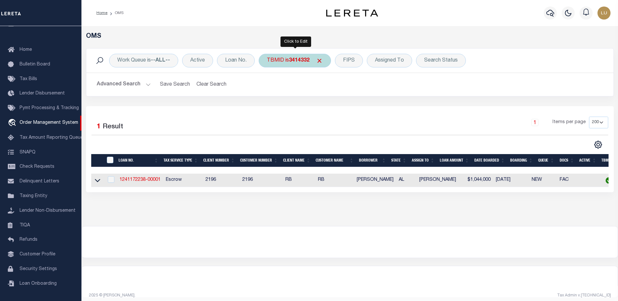
click at [290, 61] on b "3414332" at bounding box center [299, 60] width 21 height 5
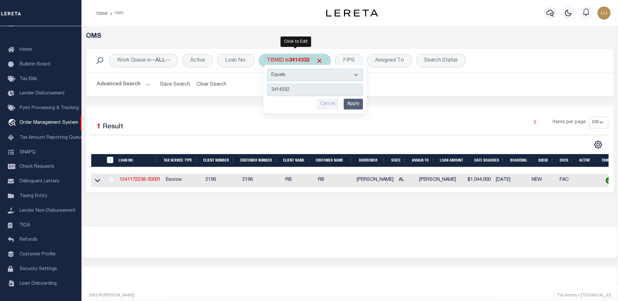
type input "3422142"
click at [352, 103] on input "Apply" at bounding box center [353, 104] width 19 height 11
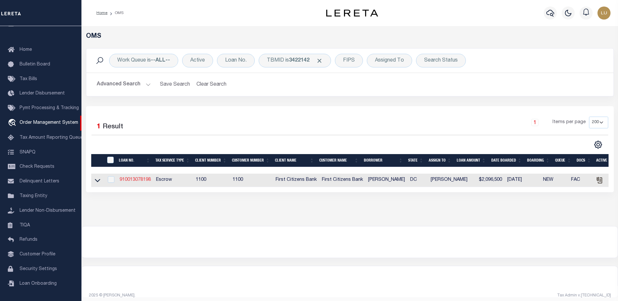
click at [136, 181] on link "910013078198" at bounding box center [135, 180] width 31 height 5
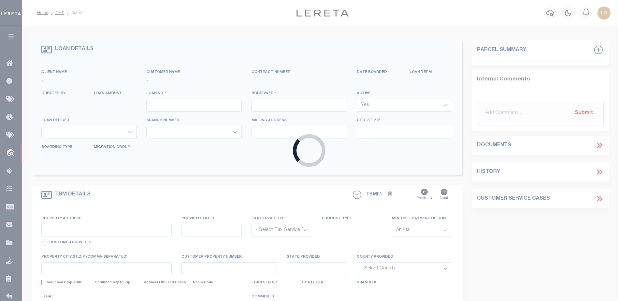
type input "910013078198"
type input "[PERSON_NAME]"
select select
select select "Escrow"
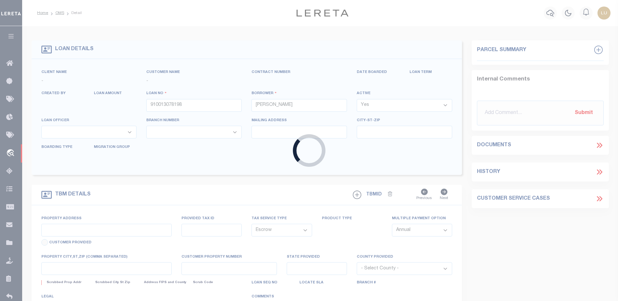
type input "[STREET_ADDRESS]"
select select
type input "[US_STATE][GEOGRAPHIC_DATA] 20016"
type input "DC"
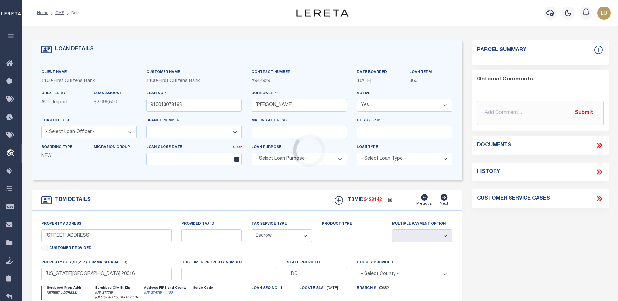
select select "24376"
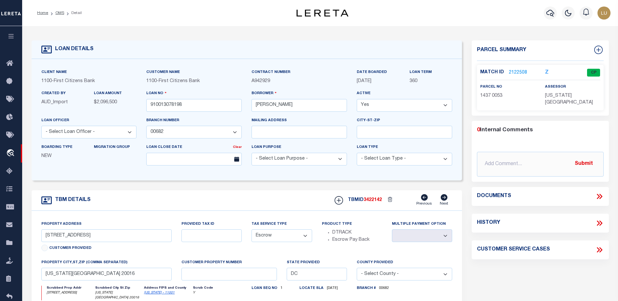
click at [523, 71] on link "2122508" at bounding box center [518, 72] width 18 height 7
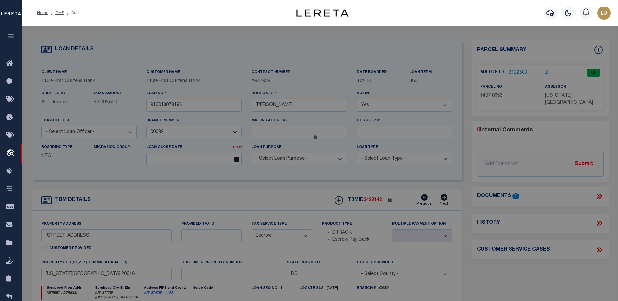
checkbox input "false"
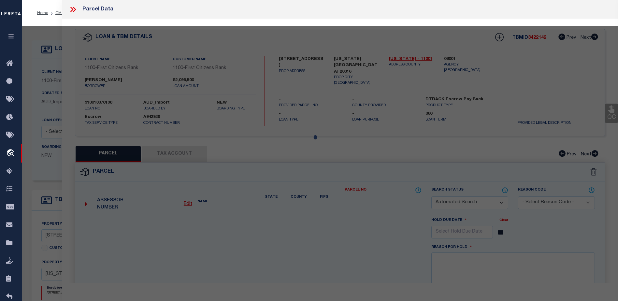
select select "CP"
type input "ABACUS PRIVATE FAMILY TRUST COMPANY LLC TRUSTEE"
select select "AGW"
select select
type input "[STREET_ADDRESS]"
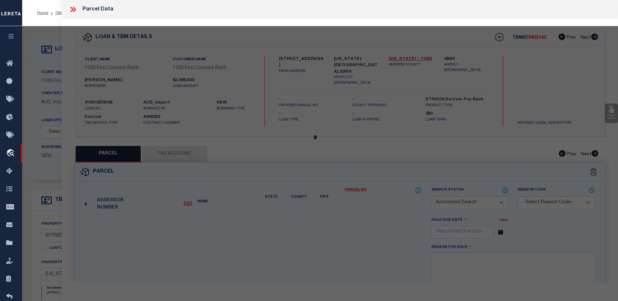
type input "[US_STATE][GEOGRAPHIC_DATA] 20016-2647"
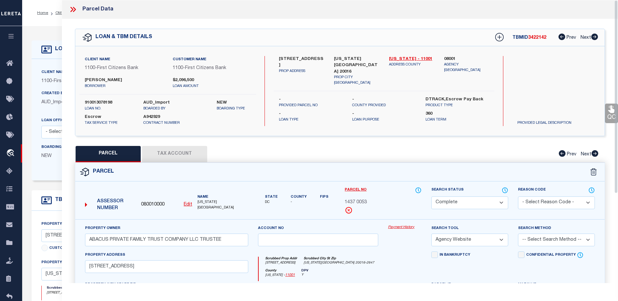
click at [409, 226] on link "Payment History" at bounding box center [405, 228] width 34 height 6
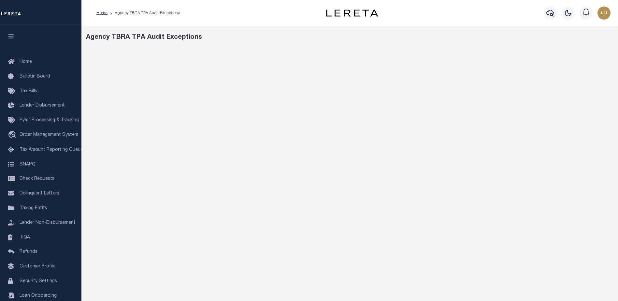
click at [462, 24] on div "Home Agency TBRA TPA Audit Exceptions Profile" at bounding box center [349, 13] width 537 height 26
